Goal: Task Accomplishment & Management: Manage account settings

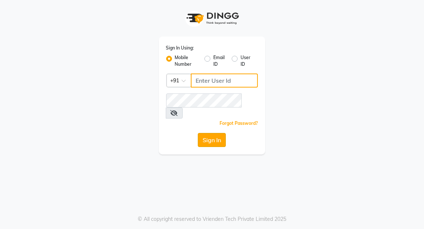
type input "7077710900"
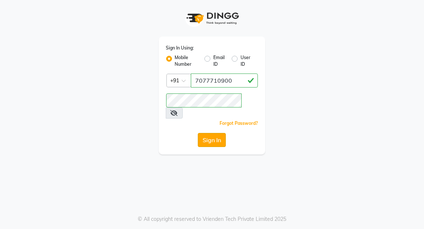
click at [209, 133] on button "Sign In" at bounding box center [212, 140] width 28 height 14
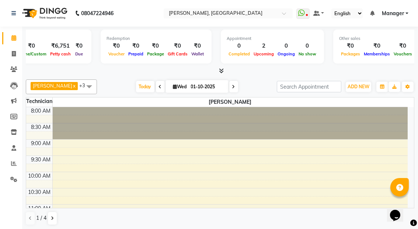
scroll to position [0, 191]
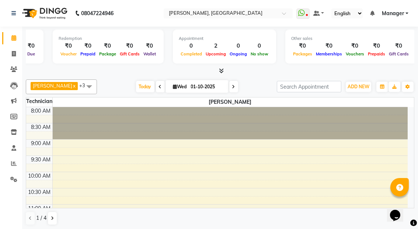
click at [230, 56] on span "Ongoing" at bounding box center [238, 53] width 21 height 5
click at [221, 69] on icon at bounding box center [221, 71] width 5 height 6
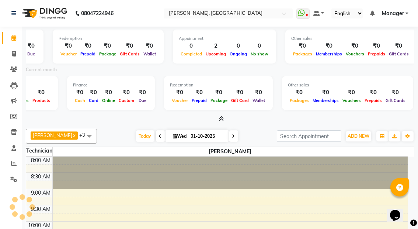
scroll to position [0, 0]
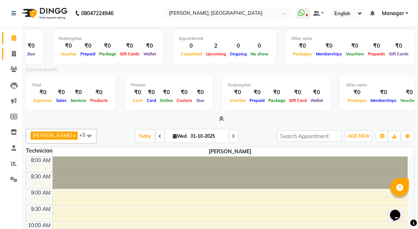
click at [13, 53] on icon at bounding box center [14, 54] width 4 height 6
select select "service"
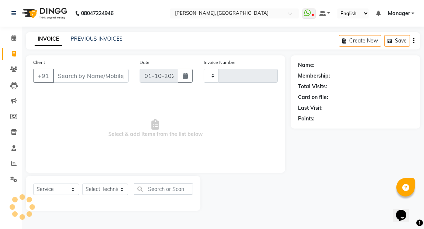
type input "0025"
select select "8974"
click at [103, 38] on link "PREVIOUS INVOICES" at bounding box center [97, 38] width 52 height 7
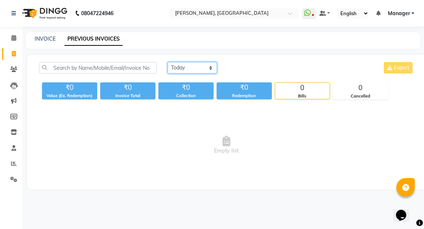
click at [209, 66] on select "[DATE] [DATE] Custom Range" at bounding box center [192, 67] width 49 height 11
select select "[DATE]"
click at [168, 62] on select "[DATE] [DATE] Custom Range" at bounding box center [192, 67] width 49 height 11
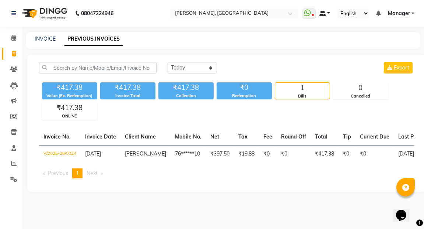
click at [330, 12] on link at bounding box center [325, 14] width 11 height 8
click at [413, 12] on link "Manager" at bounding box center [401, 14] width 27 height 8
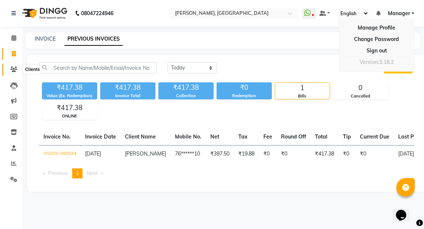
click at [14, 73] on span at bounding box center [13, 69] width 13 height 8
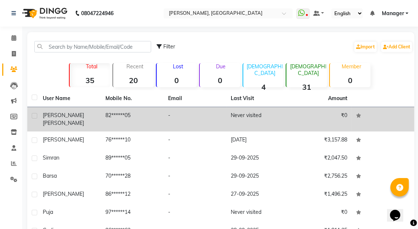
click at [31, 116] on td at bounding box center [32, 119] width 11 height 24
click at [37, 113] on label at bounding box center [35, 116] width 6 height 6
click at [37, 114] on input "checkbox" at bounding box center [34, 116] width 5 height 5
checkbox input "true"
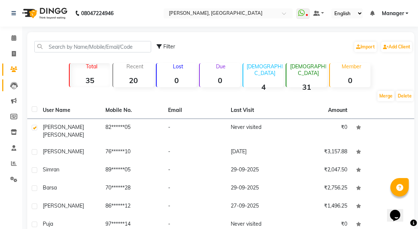
click at [15, 86] on icon at bounding box center [13, 85] width 7 height 7
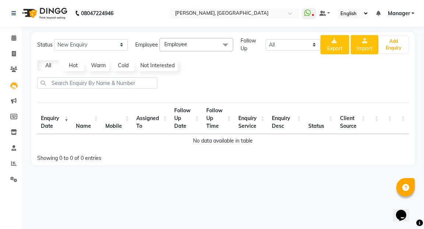
click at [226, 42] on span at bounding box center [225, 45] width 15 height 14
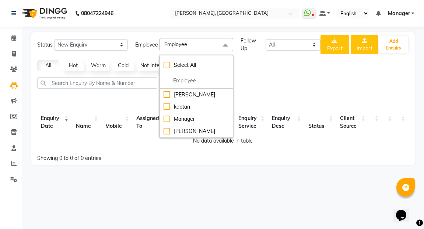
click at [258, 77] on div at bounding box center [223, 85] width 378 height 17
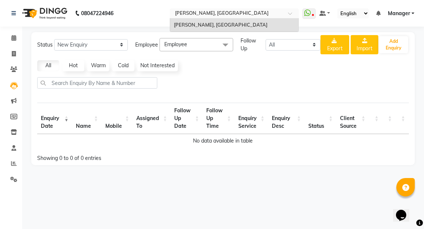
click at [292, 13] on span at bounding box center [292, 15] width 9 height 7
click at [11, 98] on icon at bounding box center [14, 101] width 6 height 6
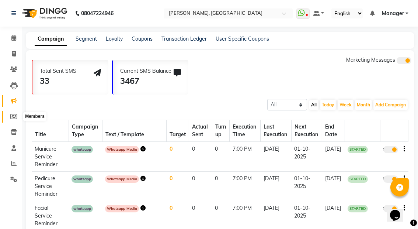
click at [11, 114] on icon at bounding box center [13, 117] width 7 height 6
select select
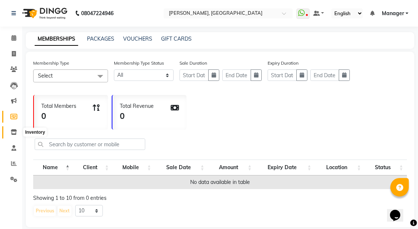
click at [13, 131] on icon at bounding box center [14, 132] width 6 height 6
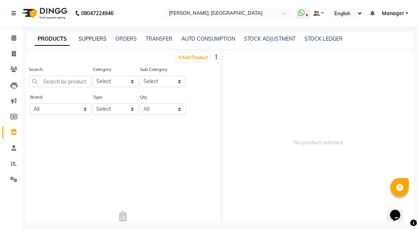
click at [98, 40] on link "SUPPLIERS" at bounding box center [93, 38] width 28 height 7
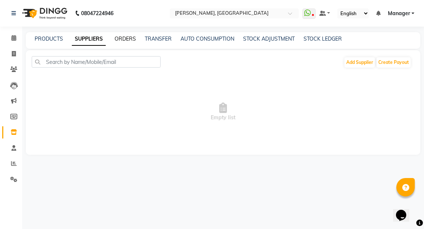
click at [120, 36] on link "ORDERS" at bounding box center [125, 38] width 21 height 7
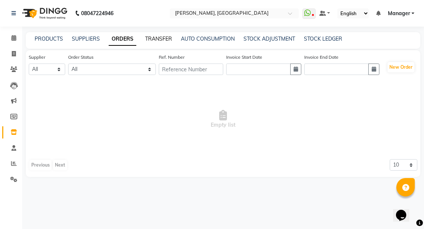
click at [152, 36] on link "TRANSFER" at bounding box center [158, 38] width 27 height 7
select select "sender"
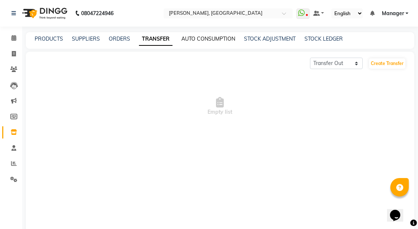
click at [205, 35] on link "AUTO CONSUMPTION" at bounding box center [208, 38] width 54 height 7
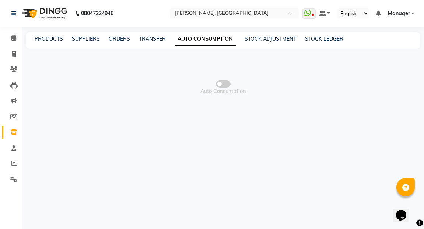
click at [259, 34] on div "PRODUCTS SUPPLIERS ORDERS TRANSFER AUTO CONSUMPTION STOCK ADJUSTMENT STOCK LEDG…" at bounding box center [223, 40] width 395 height 17
click at [259, 38] on link "STOCK ADJUSTMENT" at bounding box center [271, 38] width 52 height 7
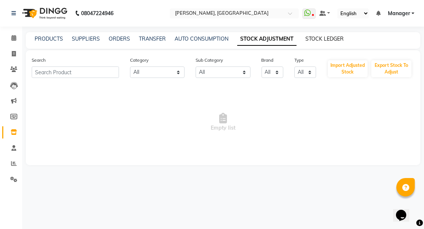
click at [318, 36] on link "STOCK LEDGER" at bounding box center [325, 38] width 38 height 7
select select "all"
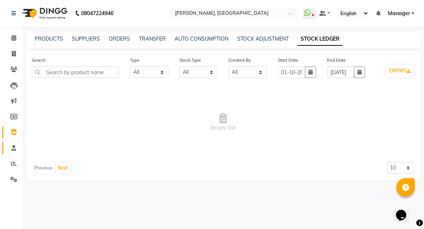
click at [15, 147] on icon at bounding box center [13, 148] width 5 height 6
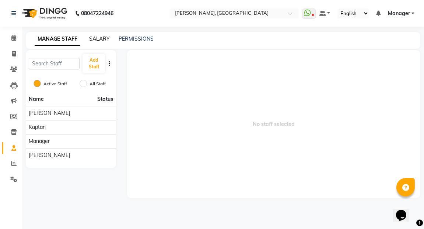
click at [99, 39] on link "SALARY" at bounding box center [99, 38] width 21 height 7
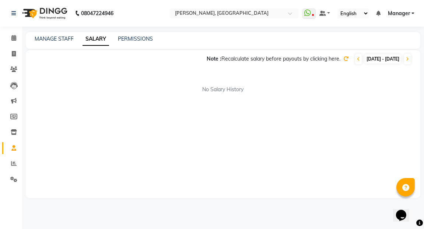
click at [138, 47] on div "MANAGE STAFF SALARY PERMISSIONS" at bounding box center [223, 40] width 395 height 17
click at [139, 37] on link "PERMISSIONS" at bounding box center [135, 38] width 35 height 7
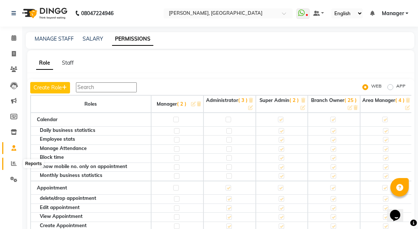
click at [13, 161] on icon at bounding box center [14, 163] width 6 height 6
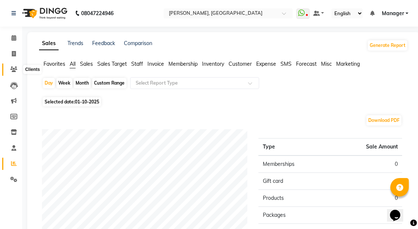
click at [13, 68] on icon at bounding box center [13, 69] width 7 height 6
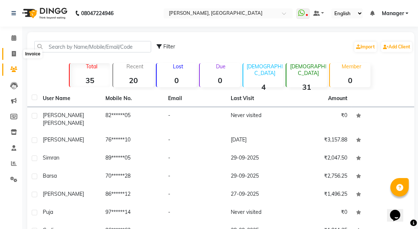
click at [15, 51] on icon at bounding box center [14, 54] width 4 height 6
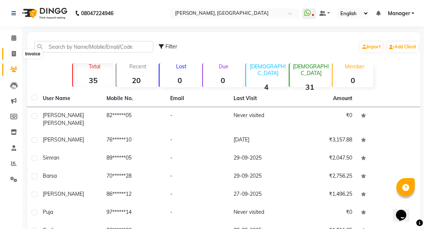
select select "service"
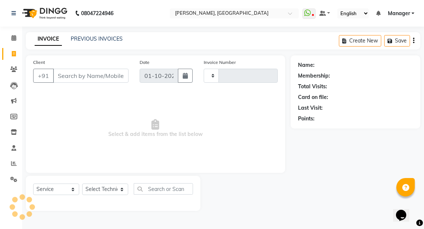
type input "0025"
select select "8974"
click at [14, 181] on icon at bounding box center [13, 179] width 7 height 6
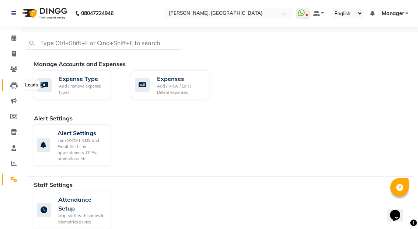
click at [14, 85] on icon at bounding box center [13, 85] width 7 height 7
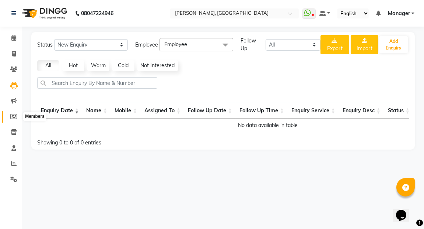
click at [12, 114] on icon at bounding box center [13, 117] width 7 height 6
select select
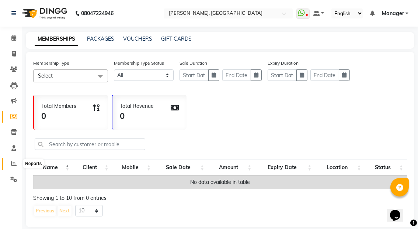
click at [13, 162] on icon at bounding box center [14, 163] width 6 height 6
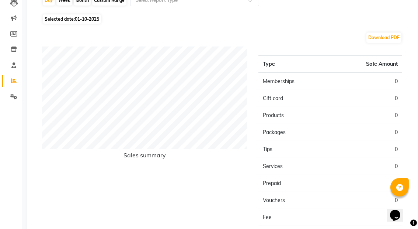
scroll to position [137, 0]
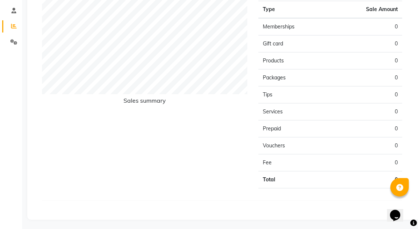
click at [320, 157] on td "Fee" at bounding box center [295, 162] width 72 height 17
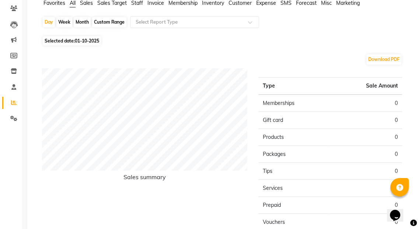
scroll to position [58, 0]
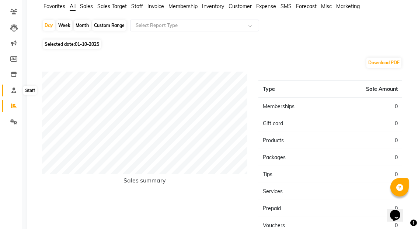
click at [14, 88] on icon at bounding box center [13, 90] width 5 height 6
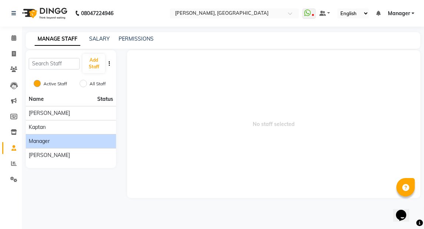
click at [66, 139] on div "Manager" at bounding box center [71, 141] width 84 height 8
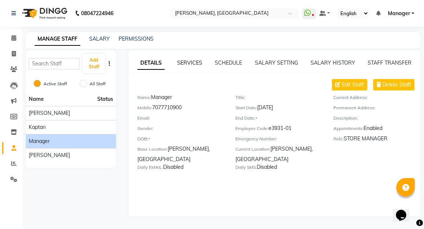
click at [191, 63] on link "SERVICES" at bounding box center [189, 62] width 25 height 7
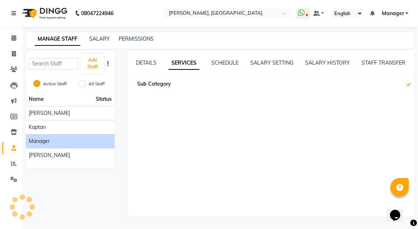
checkbox input "true"
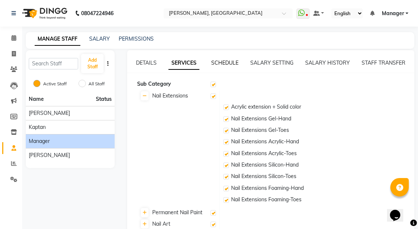
click at [227, 63] on link "SCHEDULE" at bounding box center [224, 62] width 27 height 7
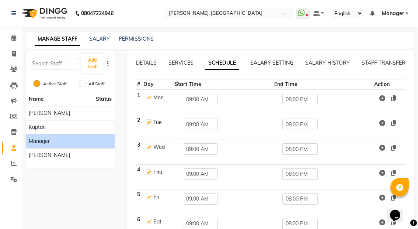
click at [272, 61] on link "SALARY SETTING" at bounding box center [271, 62] width 43 height 7
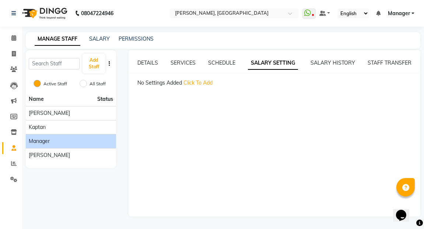
click at [198, 82] on span "Click To Add" at bounding box center [198, 82] width 29 height 7
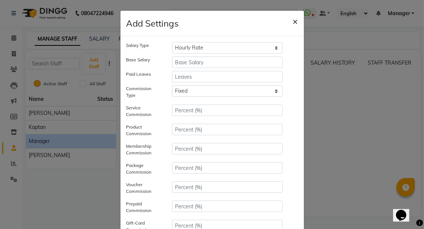
click at [293, 19] on span "×" at bounding box center [295, 20] width 5 height 11
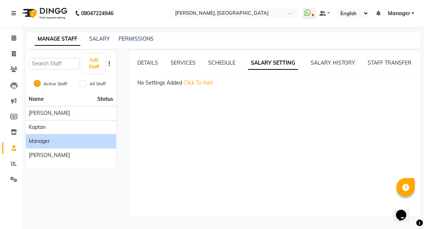
click at [327, 59] on div "SALARY HISTORY" at bounding box center [333, 63] width 45 height 8
click at [327, 60] on link "SALARY HISTORY" at bounding box center [333, 62] width 45 height 7
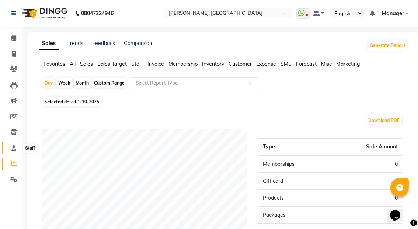
click at [14, 146] on icon at bounding box center [13, 148] width 5 height 6
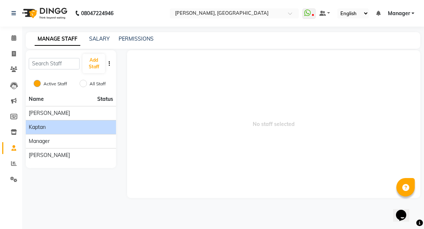
click at [61, 123] on div "kaptan" at bounding box center [71, 127] width 84 height 8
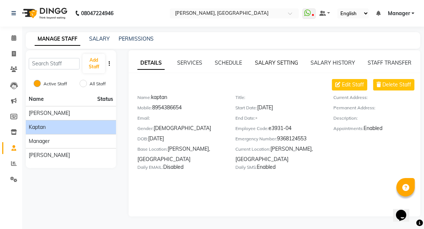
click at [283, 63] on link "SALARY SETTING" at bounding box center [276, 62] width 43 height 7
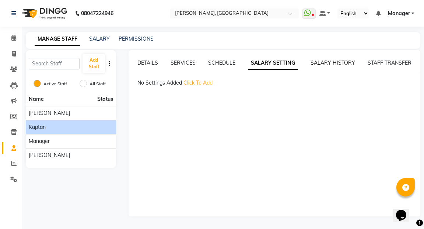
click at [329, 62] on link "SALARY HISTORY" at bounding box center [333, 62] width 45 height 7
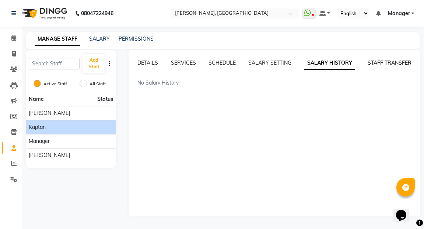
click at [371, 62] on link "STAFF TRANSFER" at bounding box center [390, 62] width 44 height 7
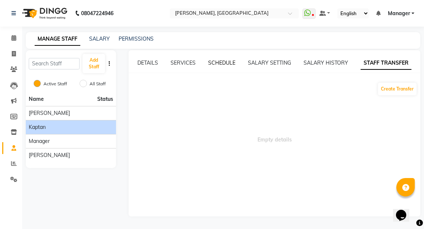
click at [232, 63] on link "SCHEDULE" at bounding box center [221, 62] width 27 height 7
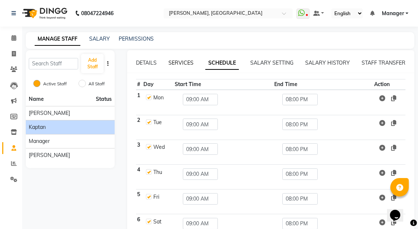
click at [176, 59] on link "SERVICES" at bounding box center [181, 62] width 25 height 7
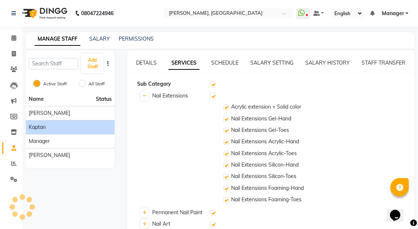
checkbox input "true"
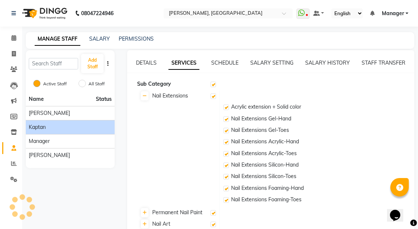
checkbox input "true"
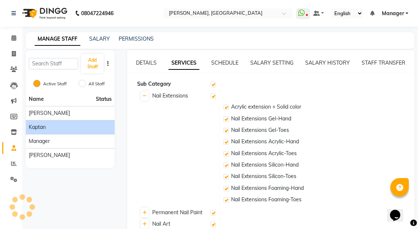
checkbox input "true"
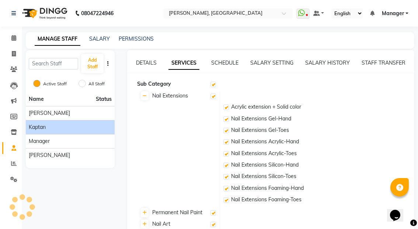
checkbox input "true"
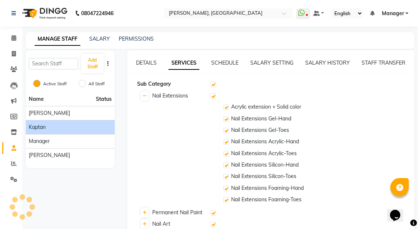
checkbox input "true"
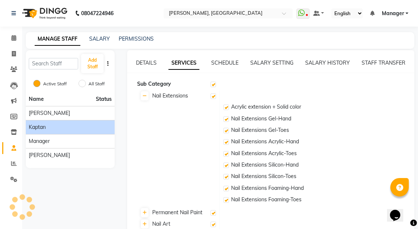
checkbox input "true"
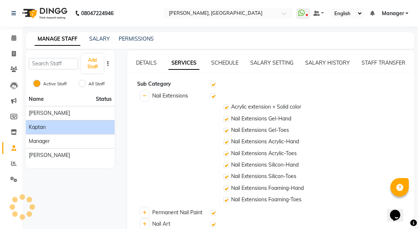
checkbox input "true"
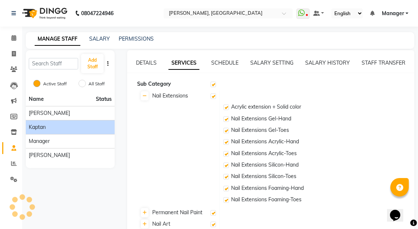
checkbox input "true"
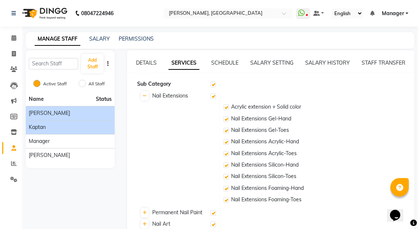
click at [77, 111] on div "[PERSON_NAME]" at bounding box center [70, 113] width 83 height 8
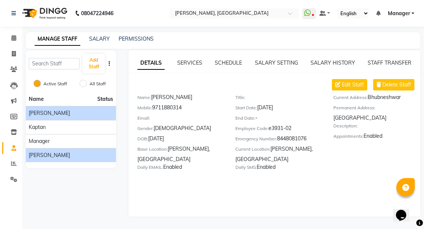
click at [70, 151] on div "[PERSON_NAME]" at bounding box center [71, 155] width 84 height 8
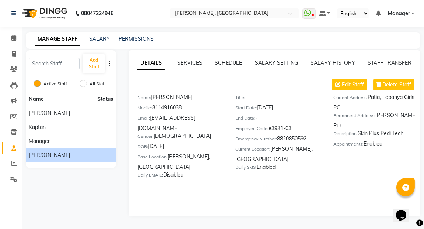
click at [186, 58] on div "DETAILS SERVICES SCHEDULE SALARY SETTING SALARY HISTORY STAFF TRANSFER Edit Sta…" at bounding box center [275, 133] width 292 height 166
click at [188, 59] on link "SERVICES" at bounding box center [189, 62] width 25 height 7
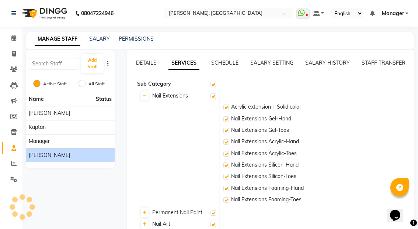
checkbox input "true"
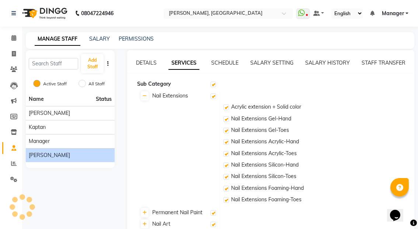
checkbox input "true"
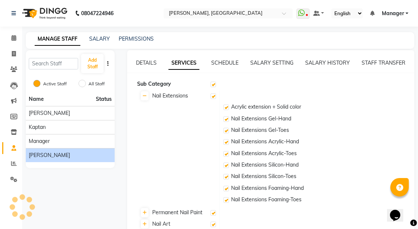
checkbox input "true"
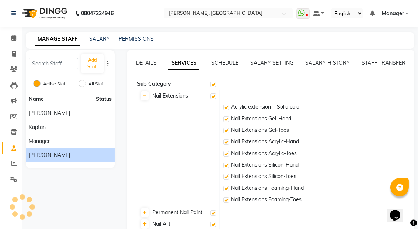
checkbox input "true"
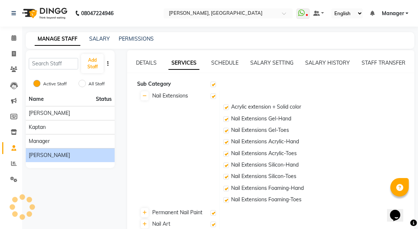
checkbox input "true"
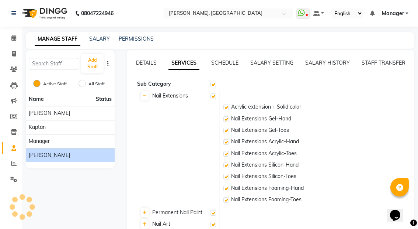
checkbox input "true"
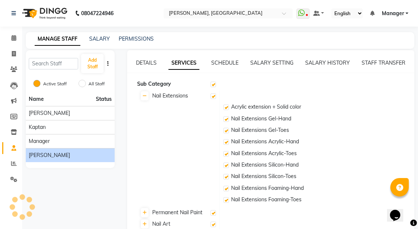
checkbox input "true"
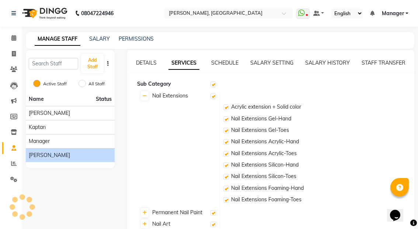
checkbox input "true"
click at [215, 60] on link "SCHEDULE" at bounding box center [224, 62] width 27 height 7
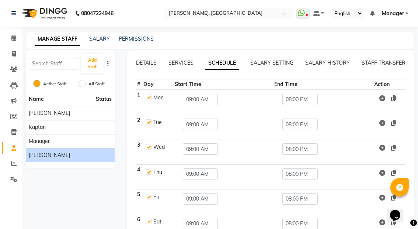
click at [259, 57] on div "DETAILS SERVICES SCHEDULE SALARY SETTING SALARY HISTORY STAFF TRANSFER # Day St…" at bounding box center [270, 166] width 287 height 233
click at [262, 62] on link "SALARY SETTING" at bounding box center [271, 62] width 43 height 7
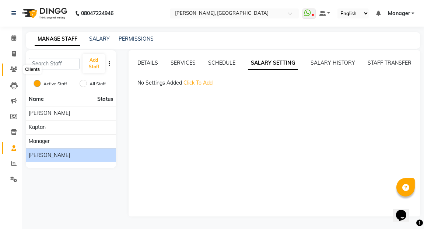
click at [11, 67] on icon at bounding box center [13, 69] width 7 height 6
